Goal: Task Accomplishment & Management: Complete application form

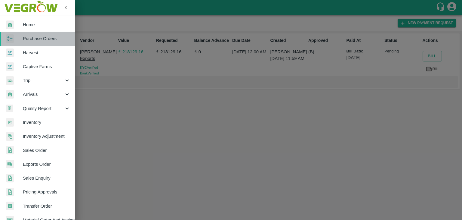
click at [48, 41] on span "Purchase Orders" at bounding box center [47, 38] width 48 height 7
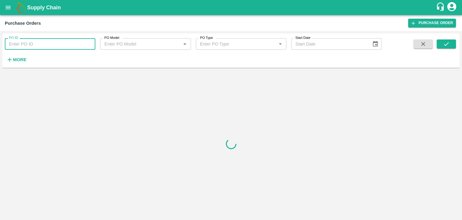
click at [78, 45] on input "PO ID" at bounding box center [50, 43] width 91 height 11
paste input "173743"
type input "173743"
click at [441, 44] on button "submit" at bounding box center [446, 43] width 19 height 9
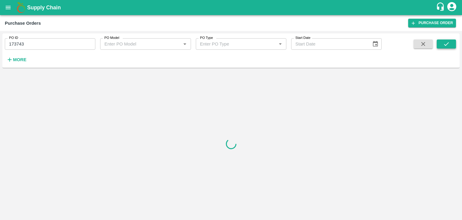
click at [441, 44] on button "submit" at bounding box center [446, 43] width 19 height 9
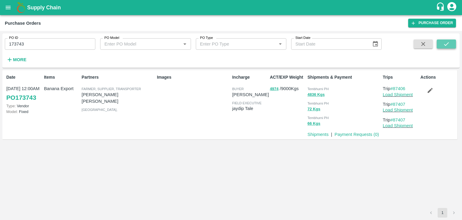
click at [441, 44] on button "submit" at bounding box center [446, 43] width 19 height 9
click at [352, 135] on link "Payment Requests ( 0 )" at bounding box center [357, 134] width 45 height 5
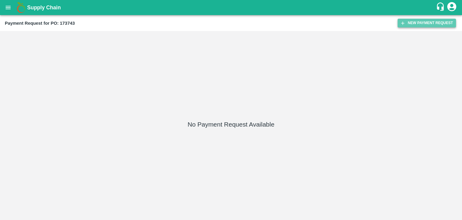
click at [421, 20] on button "New Payment Request" at bounding box center [427, 23] width 58 height 9
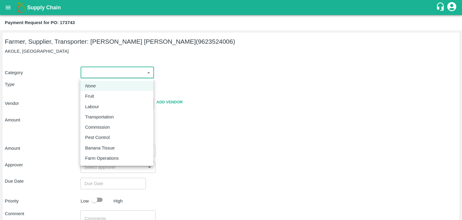
click at [109, 73] on body "Supply Chain Payment Request for PO: 173743 Farmer, Supplier, Transporter: AMOL…" at bounding box center [231, 110] width 462 height 220
click at [93, 95] on p "Fruit" at bounding box center [89, 96] width 9 height 7
type input "1"
type input "AMOL SUBHASH CHINTAMAN - 9623524006(Farmer, Supplier, Transporter)"
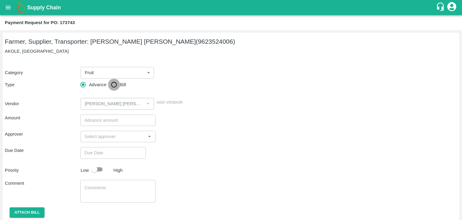
click at [114, 86] on input "Bill" at bounding box center [114, 85] width 12 height 12
radio input "true"
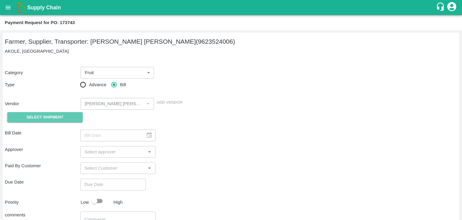
click at [67, 115] on button "Select Shipment" at bounding box center [45, 117] width 76 height 11
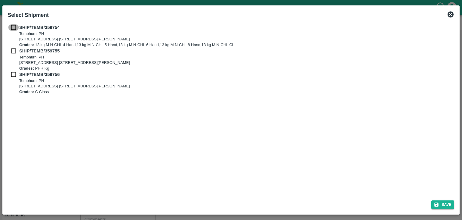
click at [13, 30] on input "checkbox" at bounding box center [13, 27] width 11 height 7
checkbox input "true"
click at [13, 48] on input "checkbox" at bounding box center [13, 51] width 11 height 7
checkbox input "true"
click at [12, 73] on input "checkbox" at bounding box center [13, 74] width 11 height 7
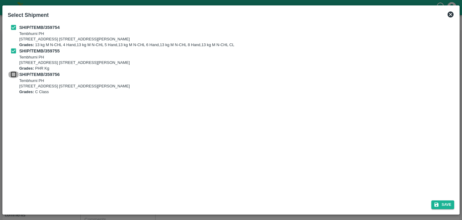
checkbox input "true"
click at [448, 203] on button "Save" at bounding box center [443, 204] width 23 height 9
type input "03/09/2025"
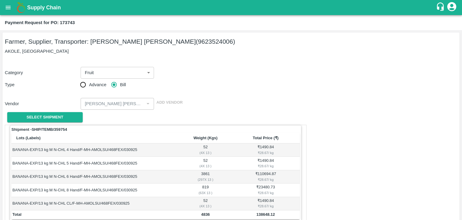
scroll to position [295, 0]
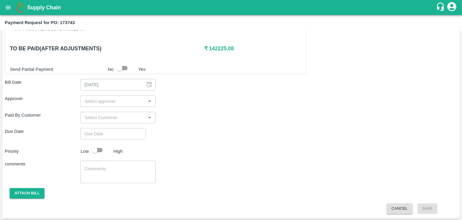
click at [119, 102] on input "input" at bounding box center [113, 101] width 62 height 8
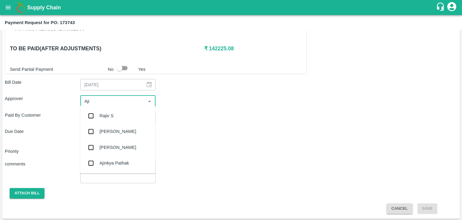
type input "Ajit"
click at [115, 111] on div "[PERSON_NAME]" at bounding box center [117, 116] width 75 height 16
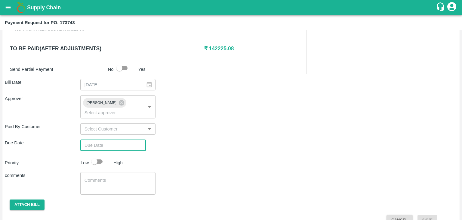
type input "DD/MM/YYYY hh:mm aa"
click at [128, 139] on input "DD/MM/YYYY hh:mm aa" at bounding box center [110, 144] width 61 height 11
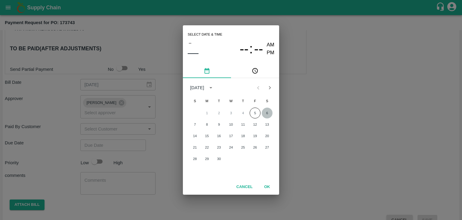
click at [267, 109] on button "6" at bounding box center [267, 112] width 11 height 11
type input "06/09/2025 12:00 AM"
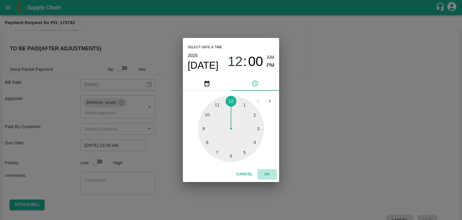
click at [271, 173] on button "OK" at bounding box center [267, 174] width 19 height 11
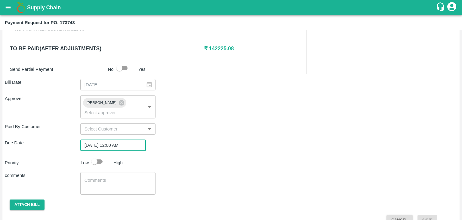
click at [98, 156] on input "checkbox" at bounding box center [94, 161] width 34 height 11
checkbox input "true"
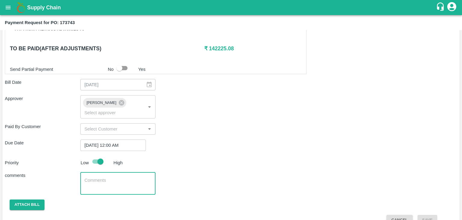
click at [126, 177] on textarea at bounding box center [118, 183] width 67 height 13
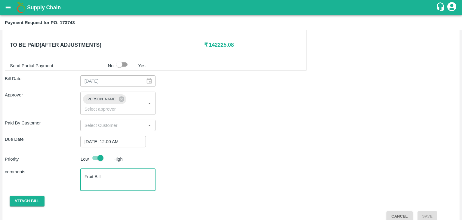
type textarea "Fruit Bill"
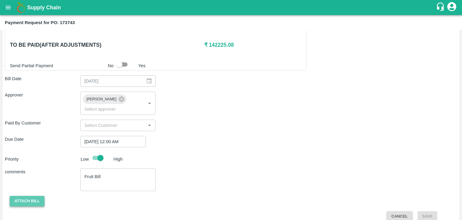
click at [25, 196] on button "Attach bill" at bounding box center [27, 201] width 35 height 11
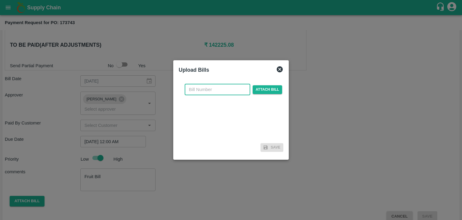
click at [221, 88] on input "text" at bounding box center [218, 89] width 66 height 11
type input "103"
click at [269, 90] on span "Attach bill" at bounding box center [268, 89] width 30 height 9
click at [0, 0] on input "Attach bill" at bounding box center [0, 0] width 0 height 0
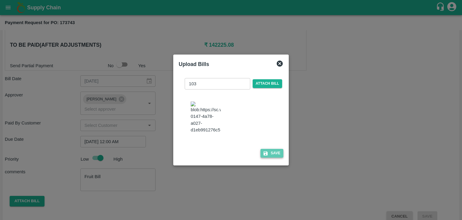
click at [273, 152] on button "Save" at bounding box center [272, 153] width 23 height 9
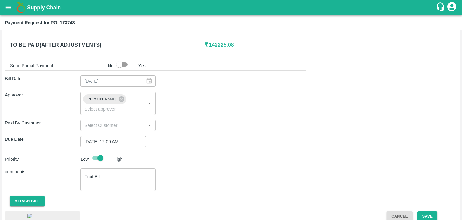
scroll to position [336, 0]
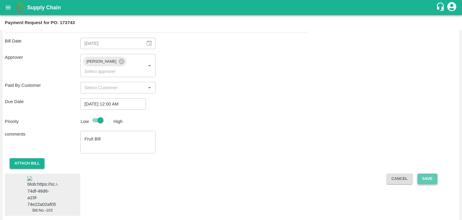
click at [433, 173] on button "Save" at bounding box center [428, 178] width 20 height 11
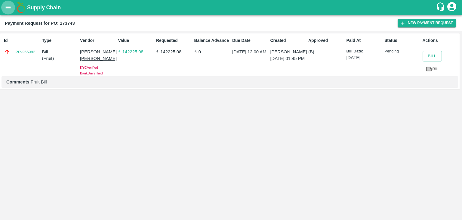
click at [5, 9] on icon "open drawer" at bounding box center [8, 7] width 7 height 7
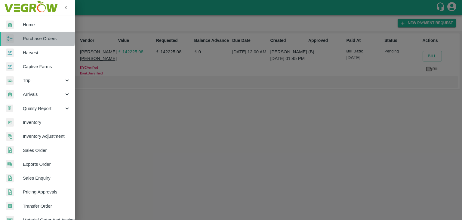
click at [37, 38] on span "Purchase Orders" at bounding box center [47, 38] width 48 height 7
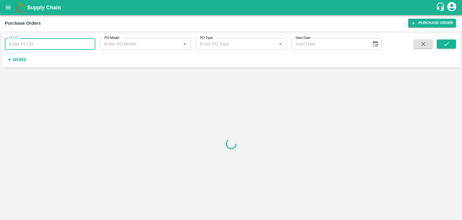
click at [84, 44] on input "PO ID" at bounding box center [50, 43] width 91 height 11
paste input "173742"
type input "173742"
click at [448, 42] on icon "submit" at bounding box center [446, 44] width 7 height 7
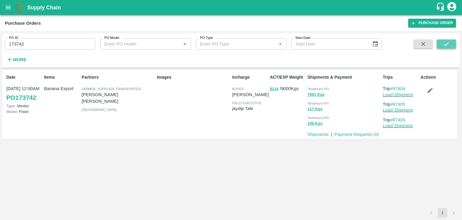
click at [453, 42] on button "submit" at bounding box center [446, 43] width 19 height 9
click at [344, 133] on link "Payment Requests ( 0 )" at bounding box center [357, 134] width 45 height 5
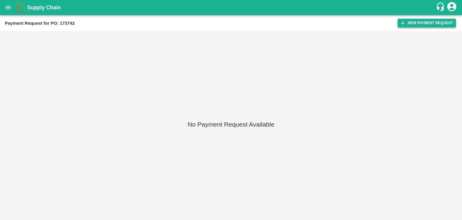
click at [424, 26] on button "New Payment Request" at bounding box center [427, 23] width 58 height 9
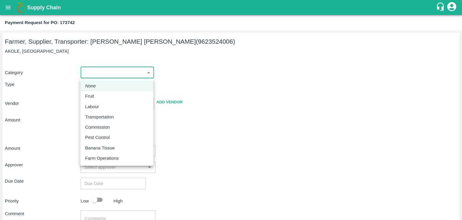
click at [94, 69] on body "Supply Chain Payment Request for PO: 173742 Farmer, Supplier, Transporter: AMOL…" at bounding box center [231, 110] width 462 height 220
click at [101, 94] on div "Fruit" at bounding box center [117, 96] width 64 height 7
type input "1"
type input "AMOL SUBHASH CHINTAMAN - 9623524006(Farmer, Supplier, Transporter)"
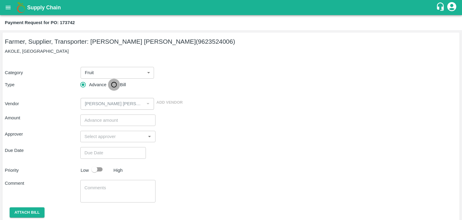
click at [114, 83] on input "Bill" at bounding box center [114, 85] width 12 height 12
radio input "true"
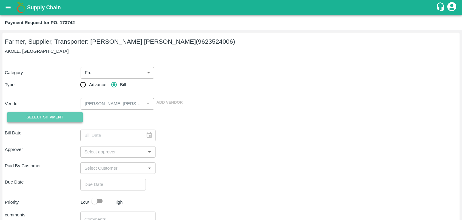
click at [38, 117] on span "Select Shipment" at bounding box center [44, 117] width 37 height 7
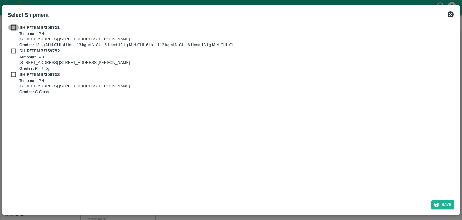
click at [13, 26] on input "checkbox" at bounding box center [13, 27] width 11 height 7
checkbox input "true"
click at [13, 53] on input "checkbox" at bounding box center [13, 51] width 11 height 7
checkbox input "true"
click at [12, 75] on input "checkbox" at bounding box center [13, 74] width 11 height 7
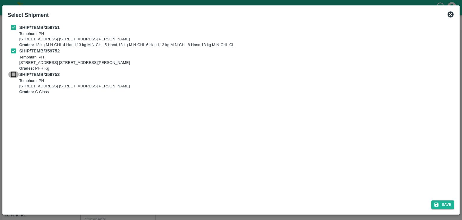
checkbox input "true"
click at [443, 202] on button "Save" at bounding box center [443, 204] width 23 height 9
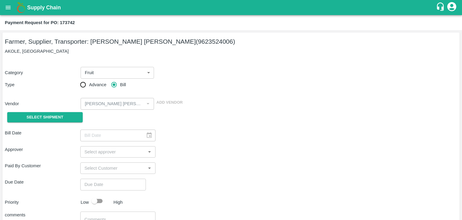
type input "02/09/2025"
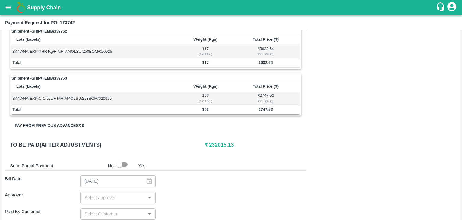
scroll to position [295, 0]
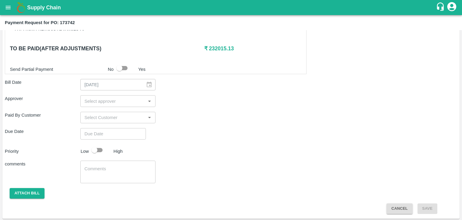
click at [117, 100] on input "input" at bounding box center [113, 101] width 62 height 8
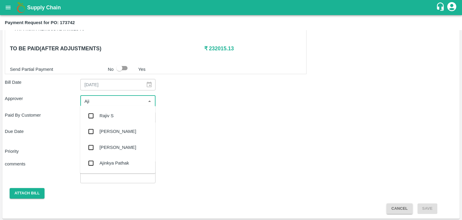
type input "Ajit"
click at [118, 109] on div "[PERSON_NAME]" at bounding box center [117, 116] width 75 height 16
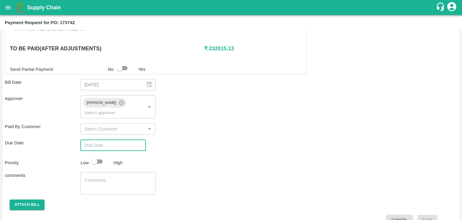
type input "DD/MM/YYYY hh:mm aa"
click at [125, 139] on input "DD/MM/YYYY hh:mm aa" at bounding box center [110, 144] width 61 height 11
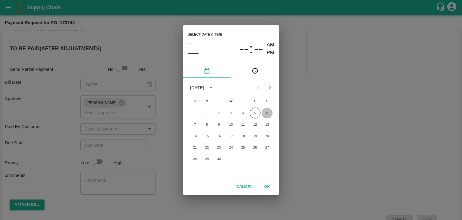
click at [266, 114] on button "6" at bounding box center [267, 112] width 11 height 11
type input "06/09/2025 12:00 AM"
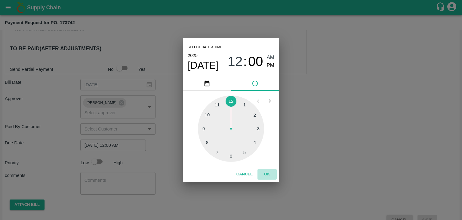
click at [270, 176] on button "OK" at bounding box center [267, 174] width 19 height 11
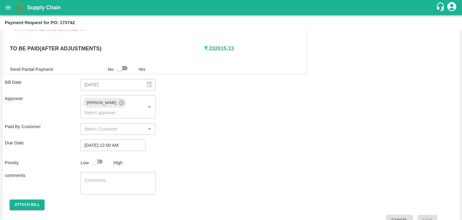
click at [104, 156] on input "checkbox" at bounding box center [94, 161] width 34 height 11
checkbox input "true"
click at [114, 177] on textarea at bounding box center [118, 183] width 67 height 13
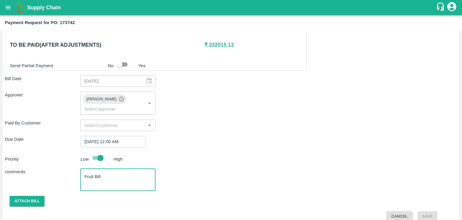
type textarea "Fruit Bill"
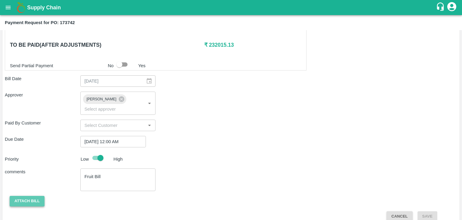
click at [23, 196] on button "Attach bill" at bounding box center [27, 201] width 35 height 11
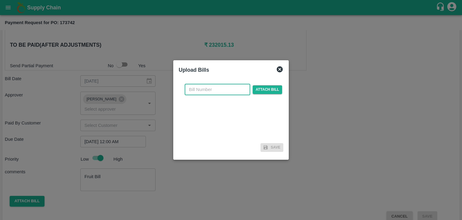
click at [229, 89] on input "text" at bounding box center [218, 89] width 66 height 11
type input "101"
click at [266, 90] on span "Attach bill" at bounding box center [268, 89] width 30 height 9
click at [0, 0] on input "Attach bill" at bounding box center [0, 0] width 0 height 0
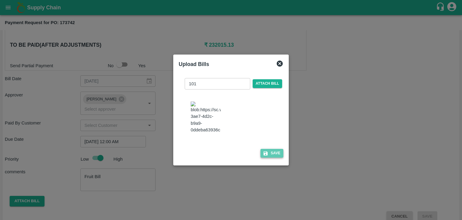
click at [270, 153] on button "Save" at bounding box center [272, 153] width 23 height 9
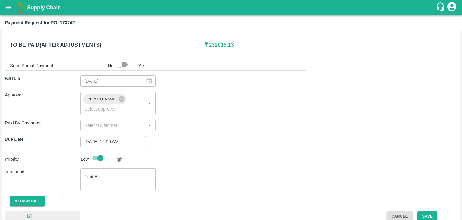
scroll to position [337, 0]
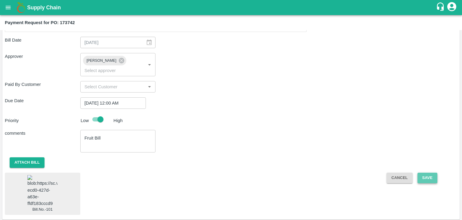
click at [429, 173] on button "Save" at bounding box center [428, 178] width 20 height 11
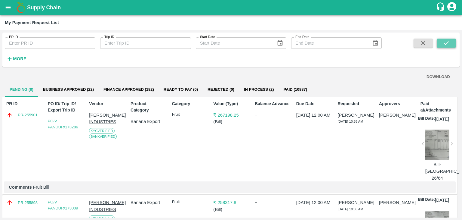
click at [452, 44] on button "submit" at bounding box center [446, 43] width 19 height 9
